Goal: Task Accomplishment & Management: Manage account settings

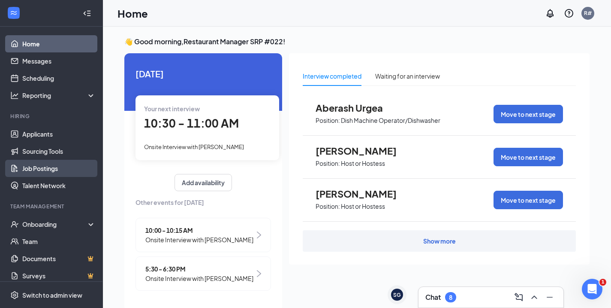
click at [40, 166] on link "Job Postings" at bounding box center [58, 168] width 73 height 17
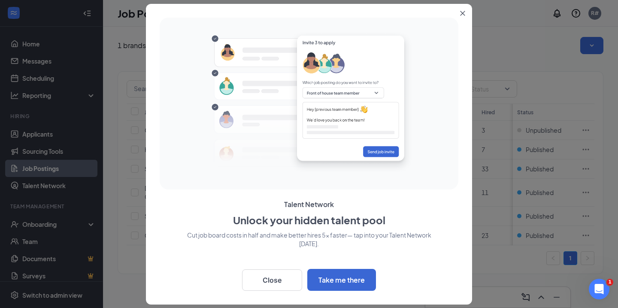
click at [463, 13] on icon "Close" at bounding box center [462, 13] width 5 height 5
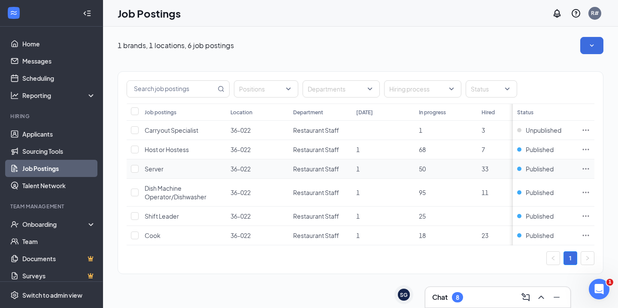
click at [161, 170] on span "Server" at bounding box center [154, 169] width 19 height 8
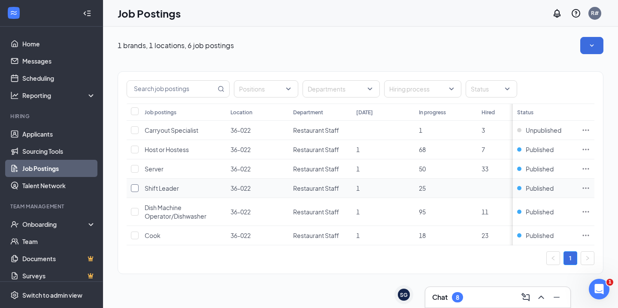
click at [133, 189] on input "checkbox" at bounding box center [135, 188] width 8 height 8
checkbox input "true"
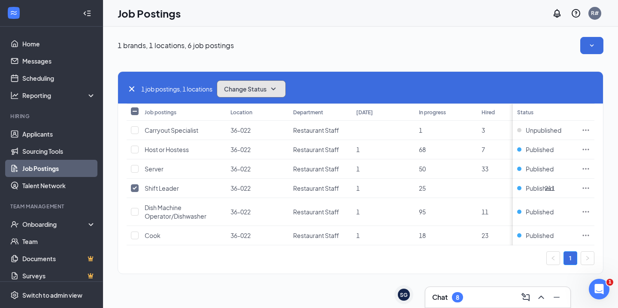
click at [278, 88] on icon "SmallChevronDown" at bounding box center [273, 89] width 10 height 10
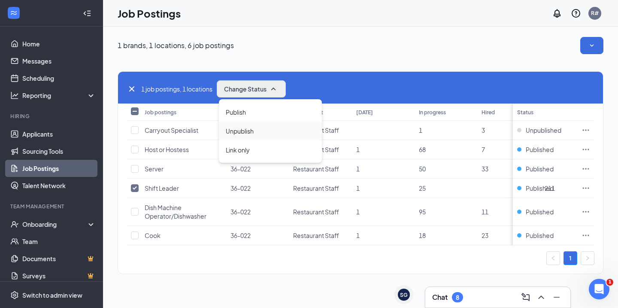
click at [246, 133] on span "Unpublish" at bounding box center [240, 130] width 28 height 9
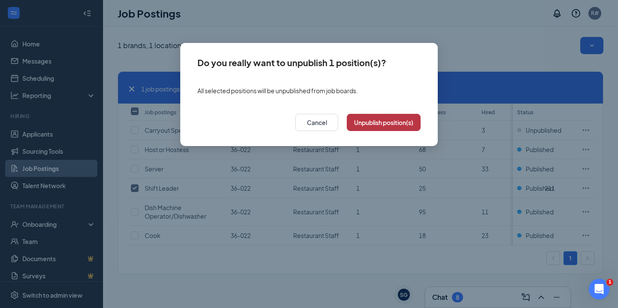
click at [366, 121] on button "Unpublish position(s)" at bounding box center [384, 122] width 74 height 17
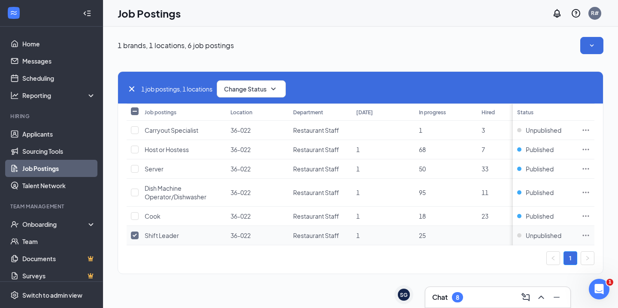
drag, startPoint x: 133, startPoint y: 234, endPoint x: 130, endPoint y: 230, distance: 4.6
click at [133, 233] on input "checkbox" at bounding box center [135, 235] width 8 height 8
checkbox input "false"
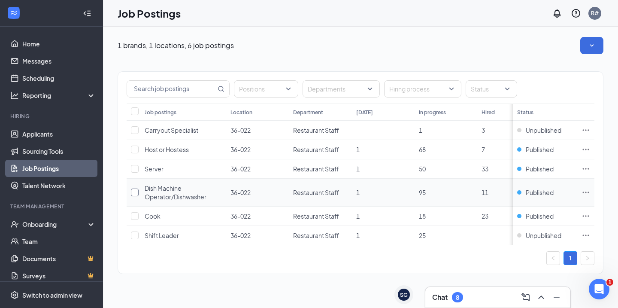
click at [133, 193] on input "checkbox" at bounding box center [135, 192] width 8 height 8
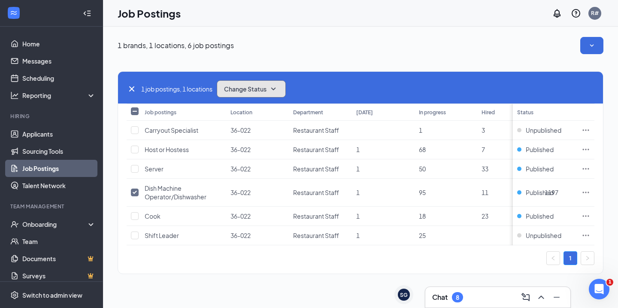
click at [278, 90] on icon "SmallChevronDown" at bounding box center [273, 89] width 10 height 10
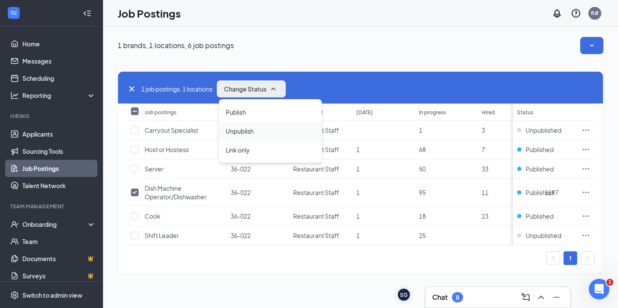
click at [254, 129] on span "Unpublish" at bounding box center [240, 130] width 28 height 9
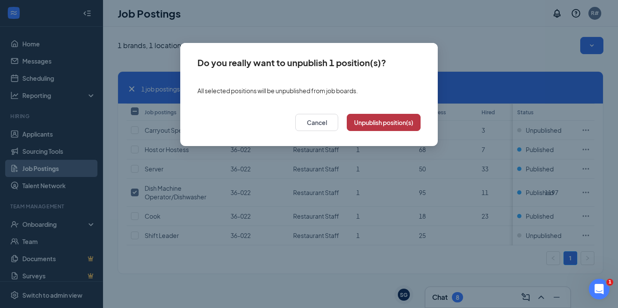
click at [376, 120] on button "Unpublish position(s)" at bounding box center [384, 122] width 74 height 17
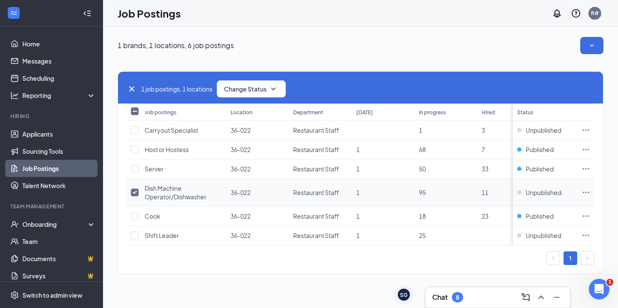
click at [137, 194] on input "checkbox" at bounding box center [135, 192] width 8 height 8
checkbox input "false"
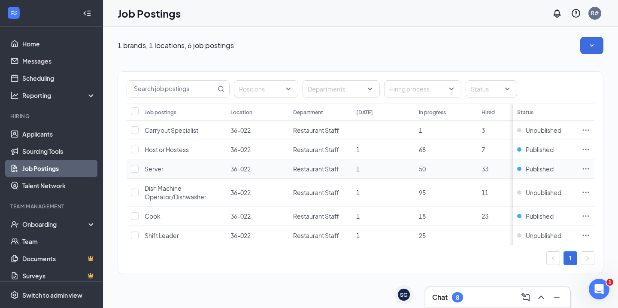
click at [587, 164] on icon "Ellipses" at bounding box center [585, 168] width 9 height 9
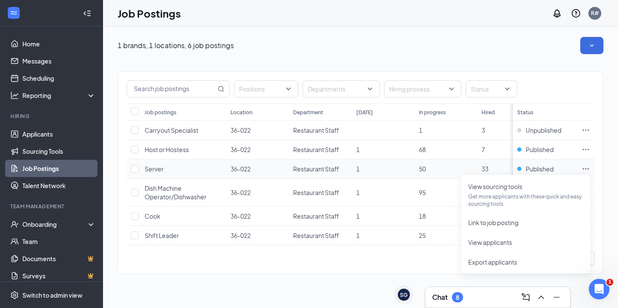
click at [587, 164] on icon "Ellipses" at bounding box center [585, 168] width 9 height 9
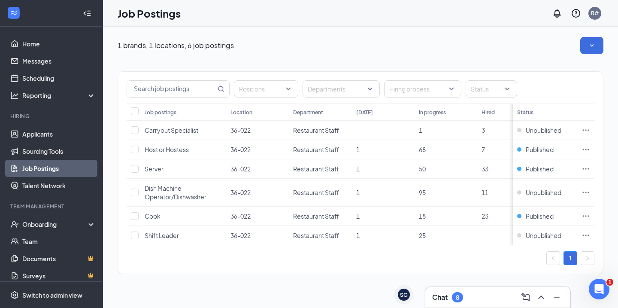
click at [322, 46] on div "1 brands, 1 locations, 6 job postings" at bounding box center [361, 45] width 486 height 17
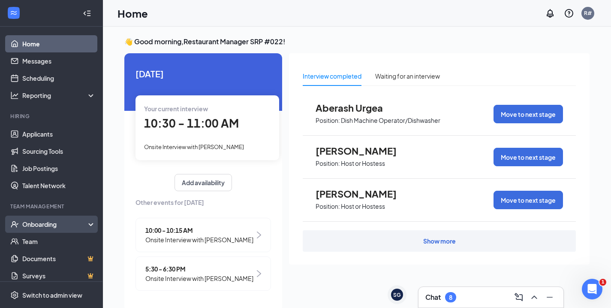
click at [52, 226] on div "Onboarding" at bounding box center [55, 224] width 66 height 9
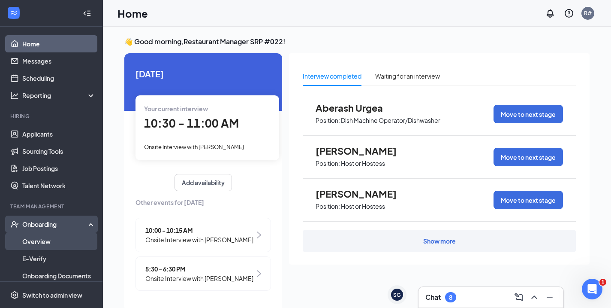
click at [54, 241] on link "Overview" at bounding box center [58, 241] width 73 height 17
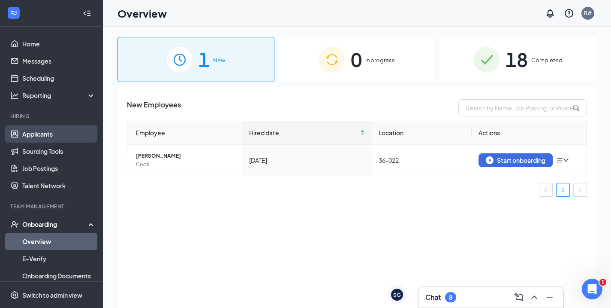
click at [48, 136] on link "Applicants" at bounding box center [58, 133] width 73 height 17
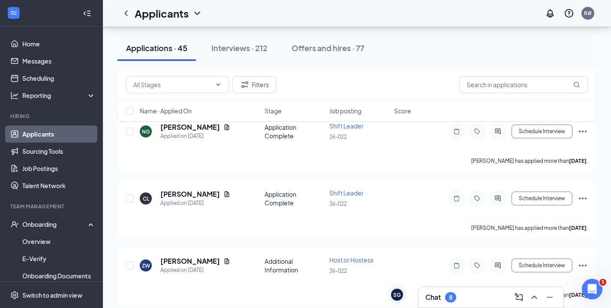
scroll to position [1888, 0]
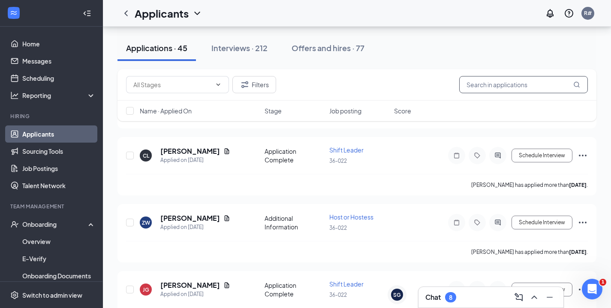
click at [513, 85] on input "text" at bounding box center [524, 84] width 129 height 17
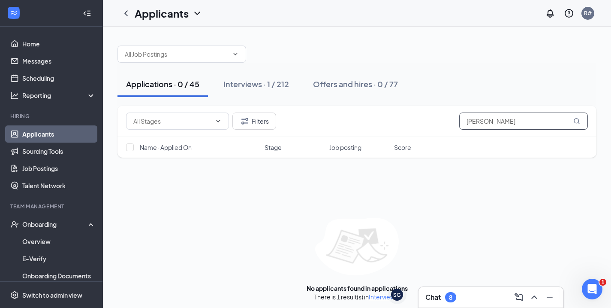
click at [471, 122] on input "[PERSON_NAME]" at bounding box center [524, 120] width 129 height 17
click at [526, 126] on input "[PERSON_NAME]" at bounding box center [524, 120] width 129 height 17
type input "[PERSON_NAME]"
click at [272, 88] on div "Interviews · 1 / 212" at bounding box center [257, 84] width 66 height 11
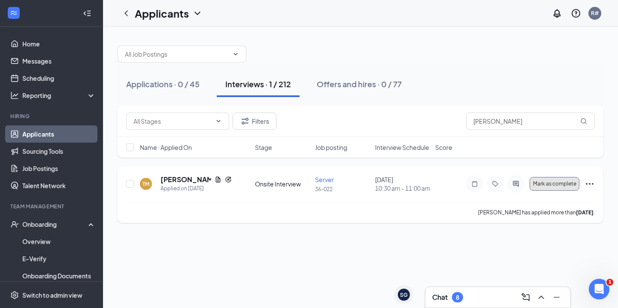
click at [550, 186] on span "Mark as complete" at bounding box center [554, 184] width 43 height 6
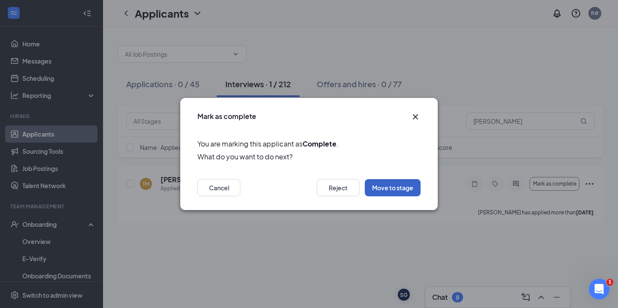
click at [404, 190] on button "Move to stage" at bounding box center [393, 187] width 56 height 17
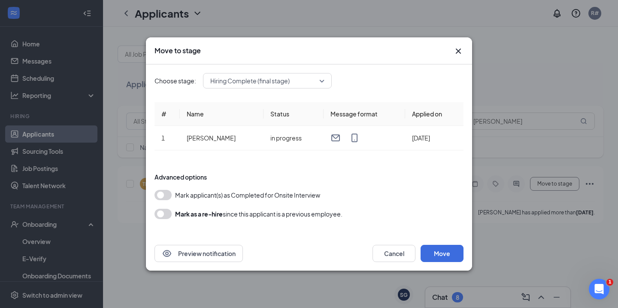
click at [162, 217] on button "button" at bounding box center [162, 214] width 17 height 10
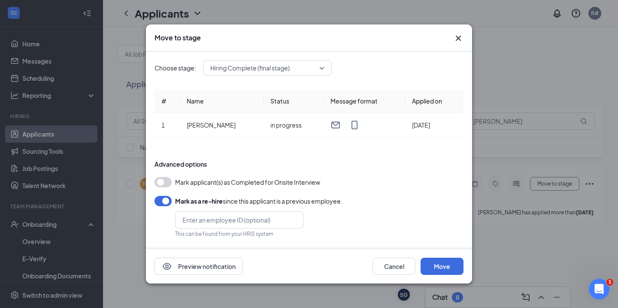
click at [156, 201] on button "button" at bounding box center [162, 201] width 17 height 10
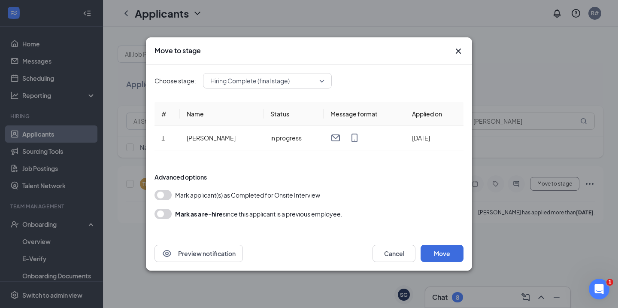
click at [159, 197] on button "button" at bounding box center [162, 195] width 17 height 10
click at [441, 256] on button "Move" at bounding box center [441, 253] width 43 height 17
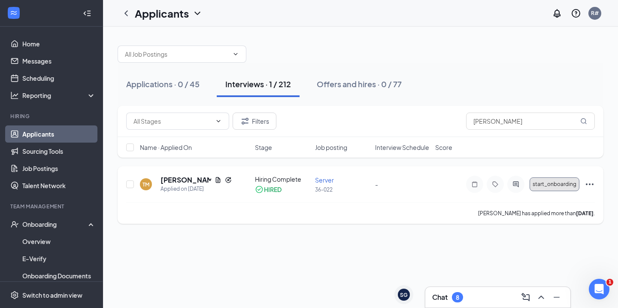
click at [545, 183] on span "start_onboarding" at bounding box center [554, 184] width 44 height 6
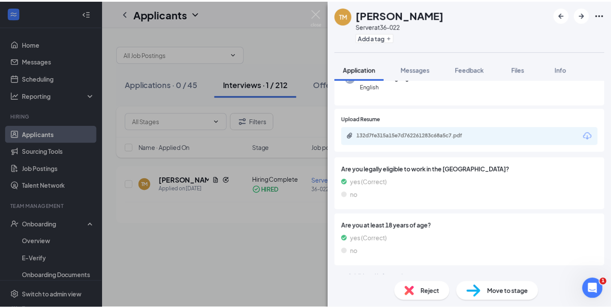
scroll to position [129, 0]
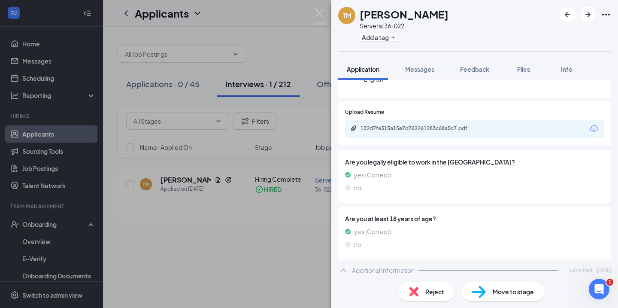
click at [490, 290] on div "Move to stage" at bounding box center [502, 291] width 83 height 19
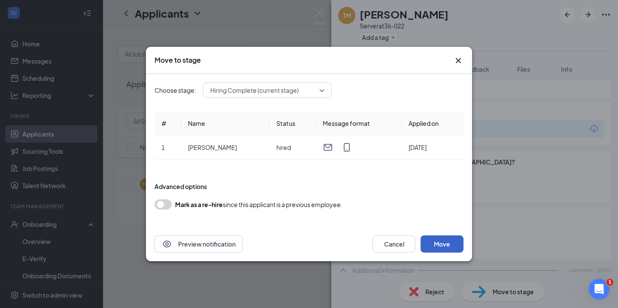
click at [445, 243] on button "Move" at bounding box center [441, 243] width 43 height 17
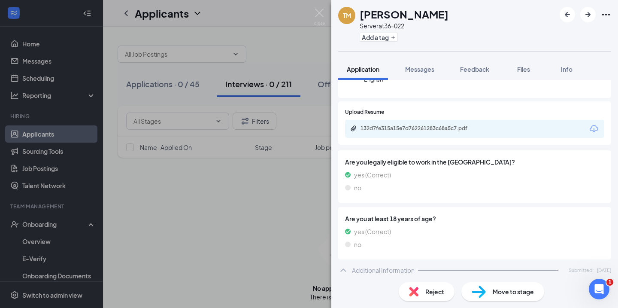
click at [290, 42] on div "TM [PERSON_NAME] Server at 36-022 Add a tag Application Messages Feedback Files…" at bounding box center [309, 154] width 618 height 308
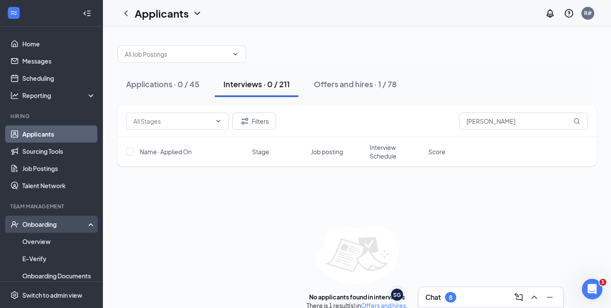
click at [48, 223] on div "Onboarding" at bounding box center [55, 224] width 66 height 9
click at [53, 240] on link "Overview" at bounding box center [58, 241] width 73 height 17
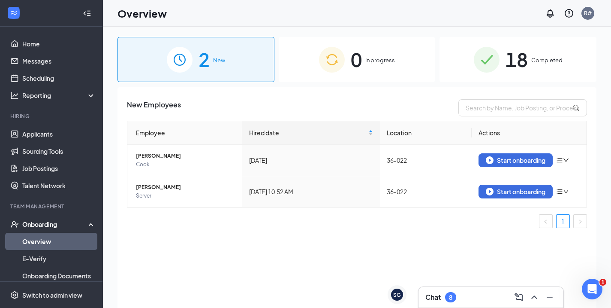
click at [530, 64] on div "18 Completed" at bounding box center [518, 59] width 157 height 45
